Goal: Complete application form

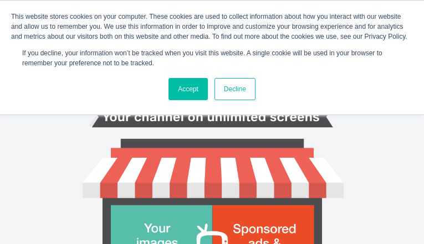
type input "ByuRANufLLECSR"
type input "robertrfoote@yahoo.com"
type input "aUdiGJBMDFtAP"
type input "vtpZZlSfbfgKWT"
